Goal: Transaction & Acquisition: Obtain resource

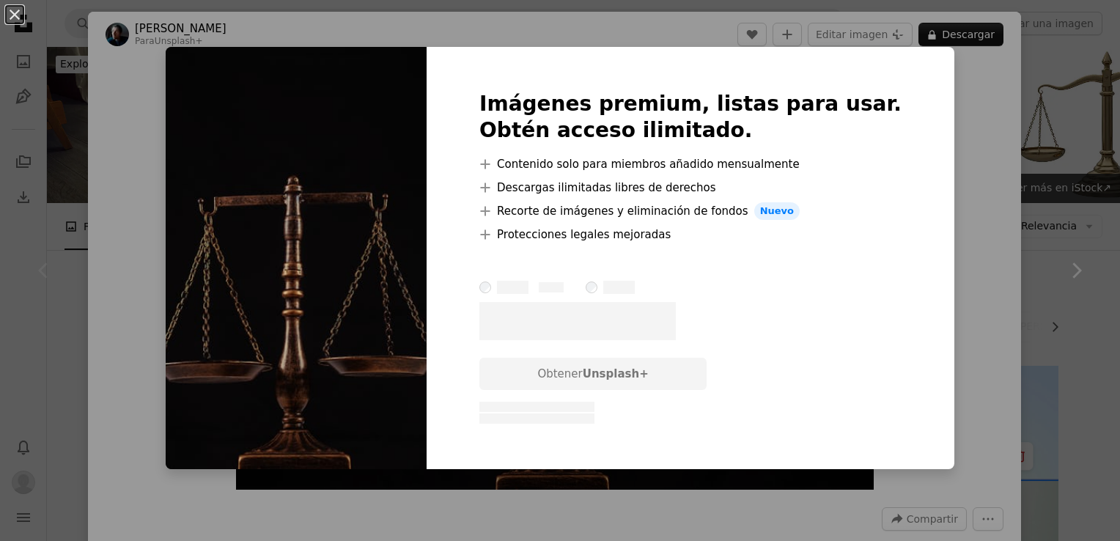
scroll to position [220, 0]
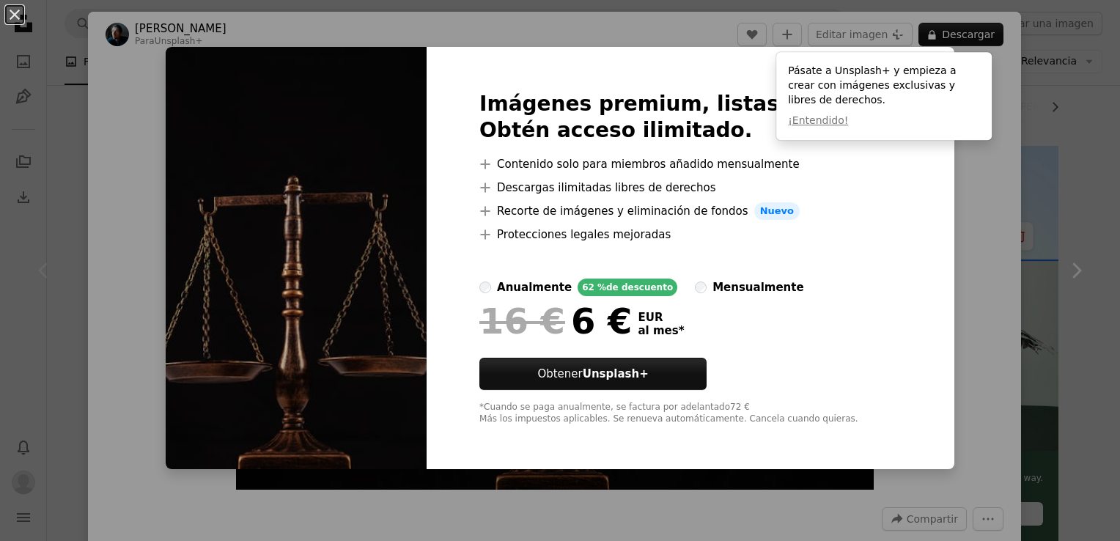
click at [966, 173] on div "An X shape Imágenes premium, listas para usar. Obtén acceso ilimitado. A plus s…" at bounding box center [560, 270] width 1120 height 541
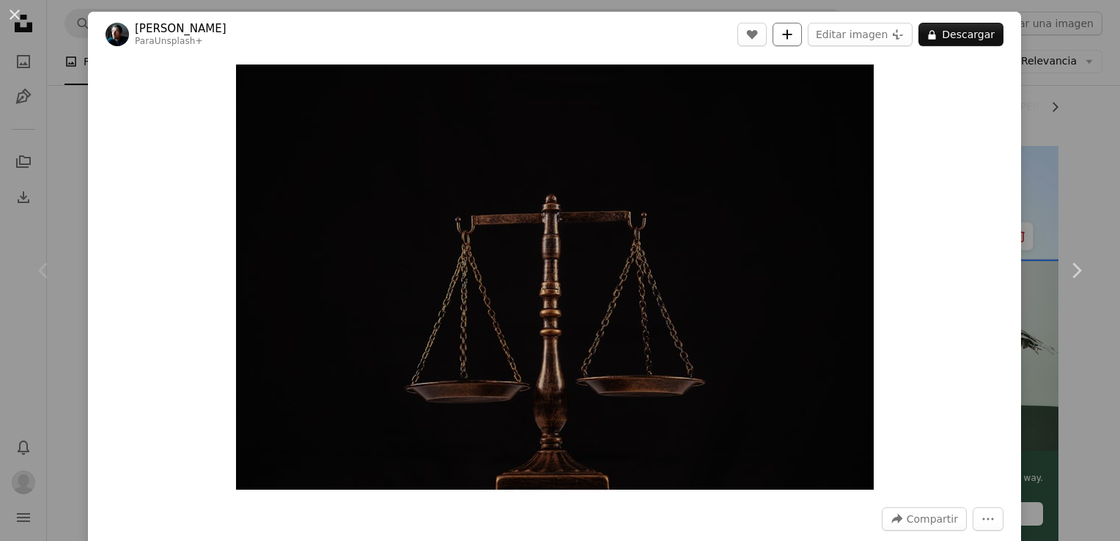
click at [799, 37] on button "A plus sign" at bounding box center [787, 34] width 29 height 23
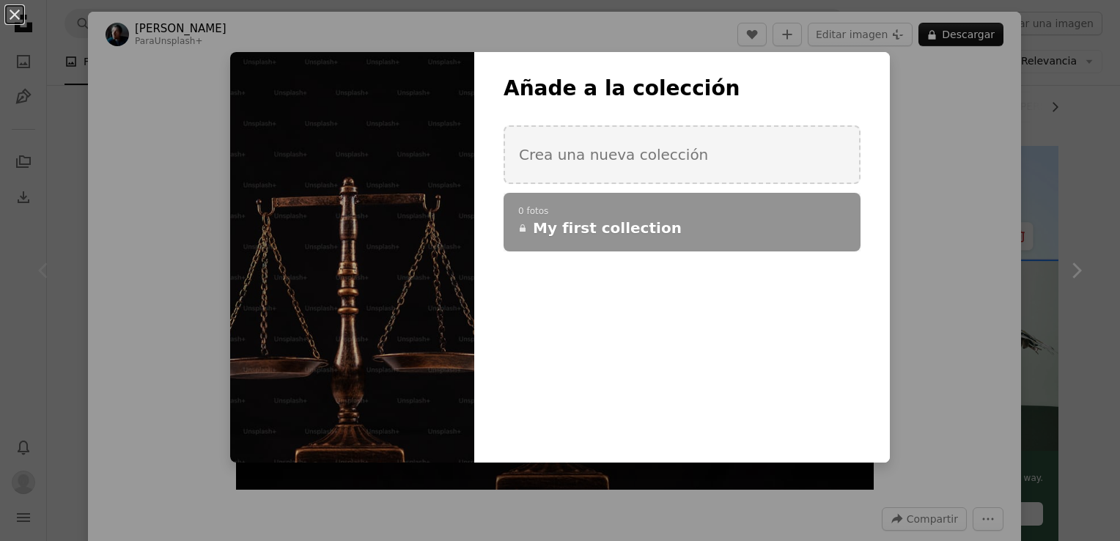
click at [946, 131] on div "An X shape Añade a la colección Crea una nueva colección A checkmark A plus sig…" at bounding box center [560, 270] width 1120 height 541
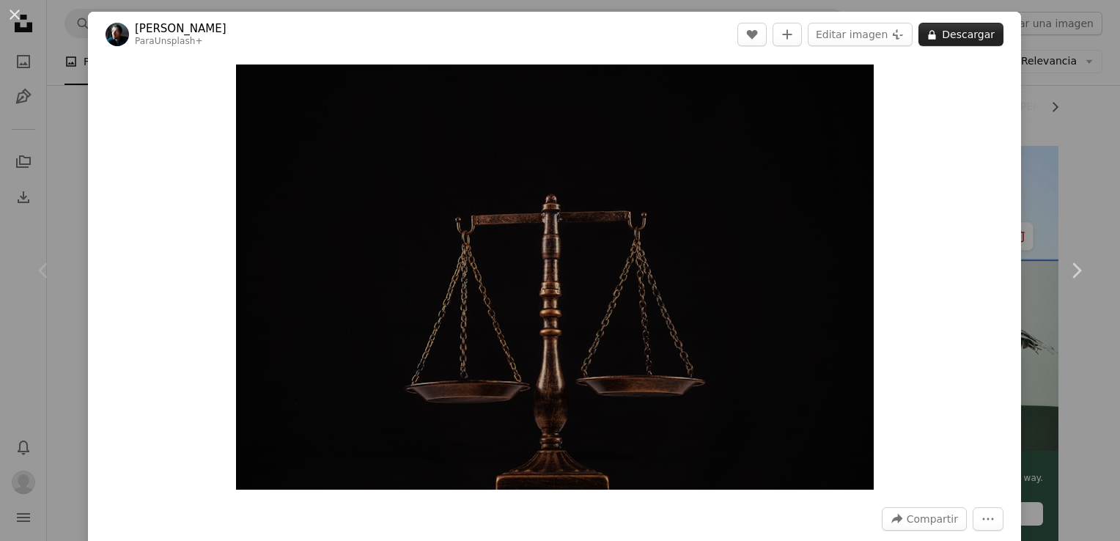
click at [947, 34] on button "A lock Descargar" at bounding box center [961, 34] width 85 height 23
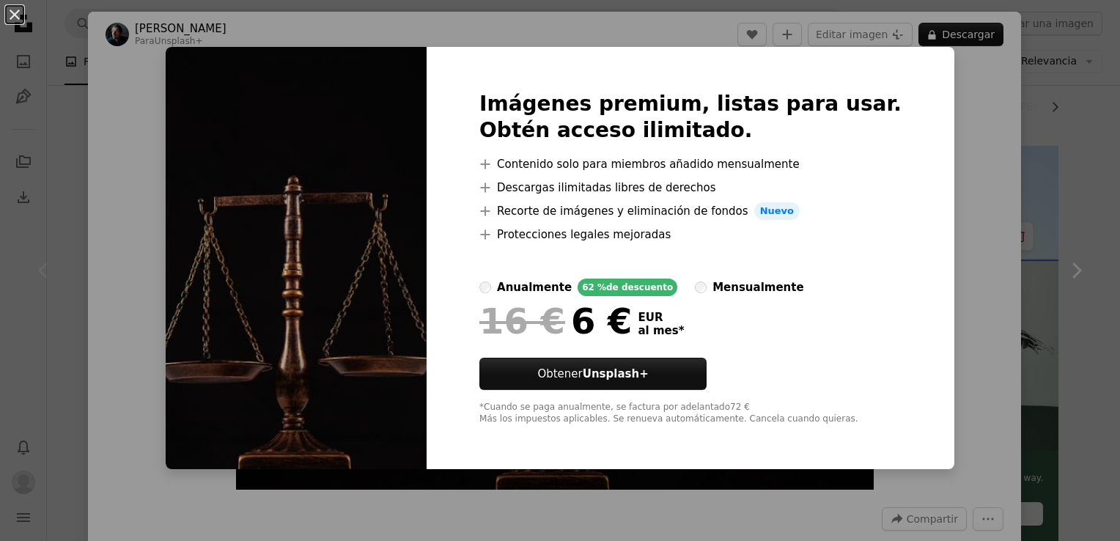
click at [994, 202] on div "An X shape Imágenes premium, listas para usar. Obtén acceso ilimitado. A plus s…" at bounding box center [560, 270] width 1120 height 541
